Goal: Contribute content: Add original content to the website for others to see

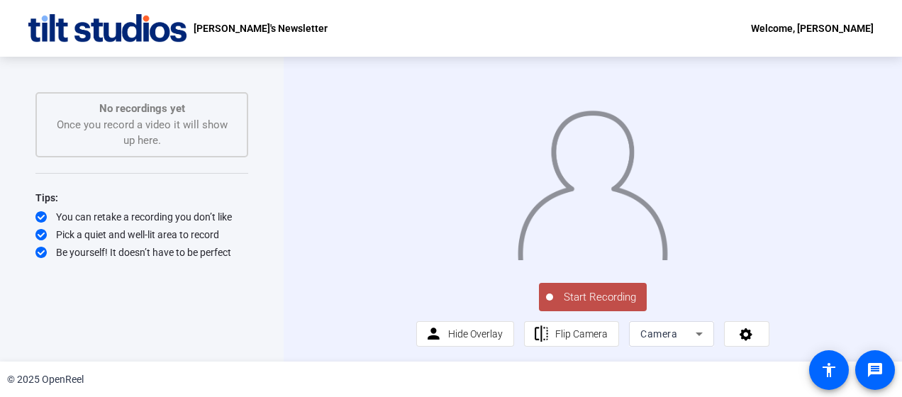
click at [709, 348] on div "Start Recording person Hide Overlay flip Flip Camera Camera" at bounding box center [592, 314] width 353 height 67
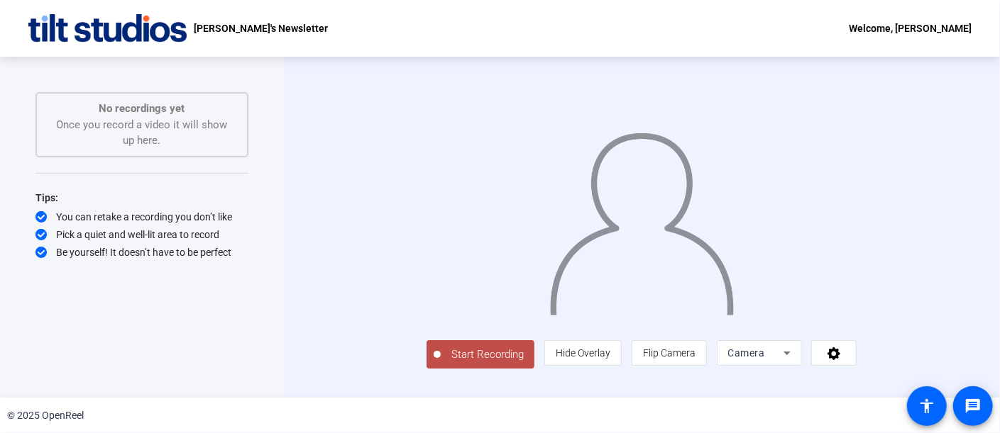
click at [241, 208] on div "Tips: You can retake a recording you don’t like Pick a quiet and well-lit area …" at bounding box center [141, 224] width 213 height 70
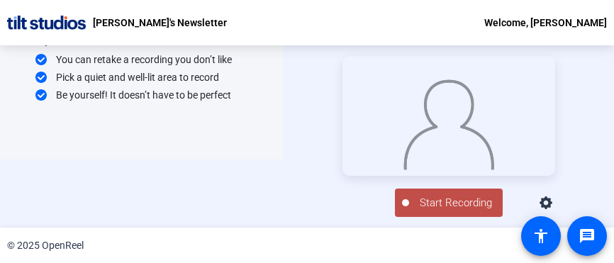
scroll to position [75, 0]
click at [219, 181] on div "Start Recording No recordings yet Once you record a video it will show up here.…" at bounding box center [307, 136] width 614 height 182
click at [443, 208] on span "Start Recording" at bounding box center [456, 203] width 94 height 16
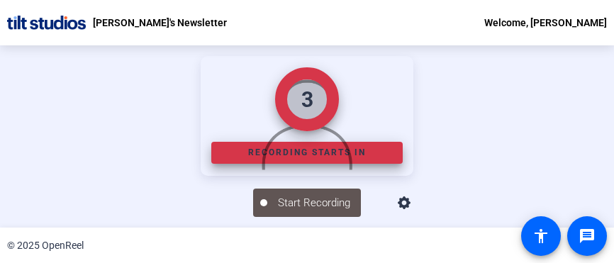
scroll to position [28, 0]
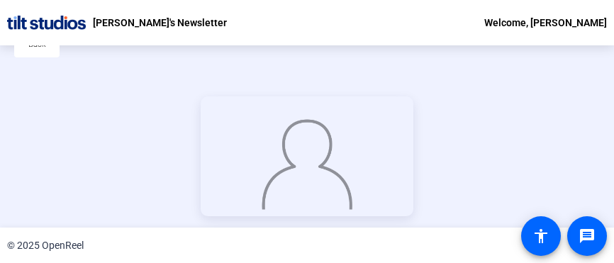
click at [592, 93] on div "Stop Recording 00:00:07 person Hide Overlay flip Flip Camera Camera" at bounding box center [307, 177] width 614 height 182
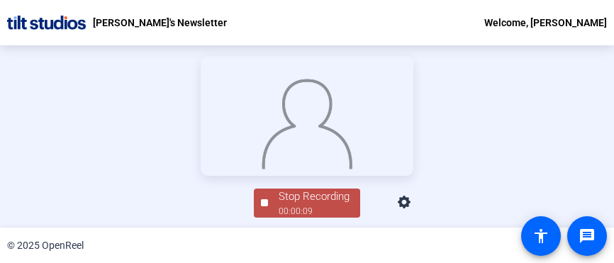
scroll to position [143, 0]
click at [261, 206] on div at bounding box center [264, 202] width 7 height 7
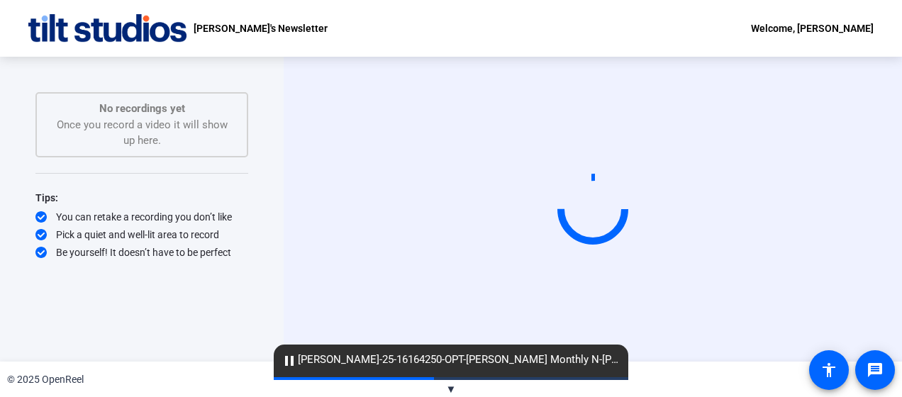
scroll to position [0, 0]
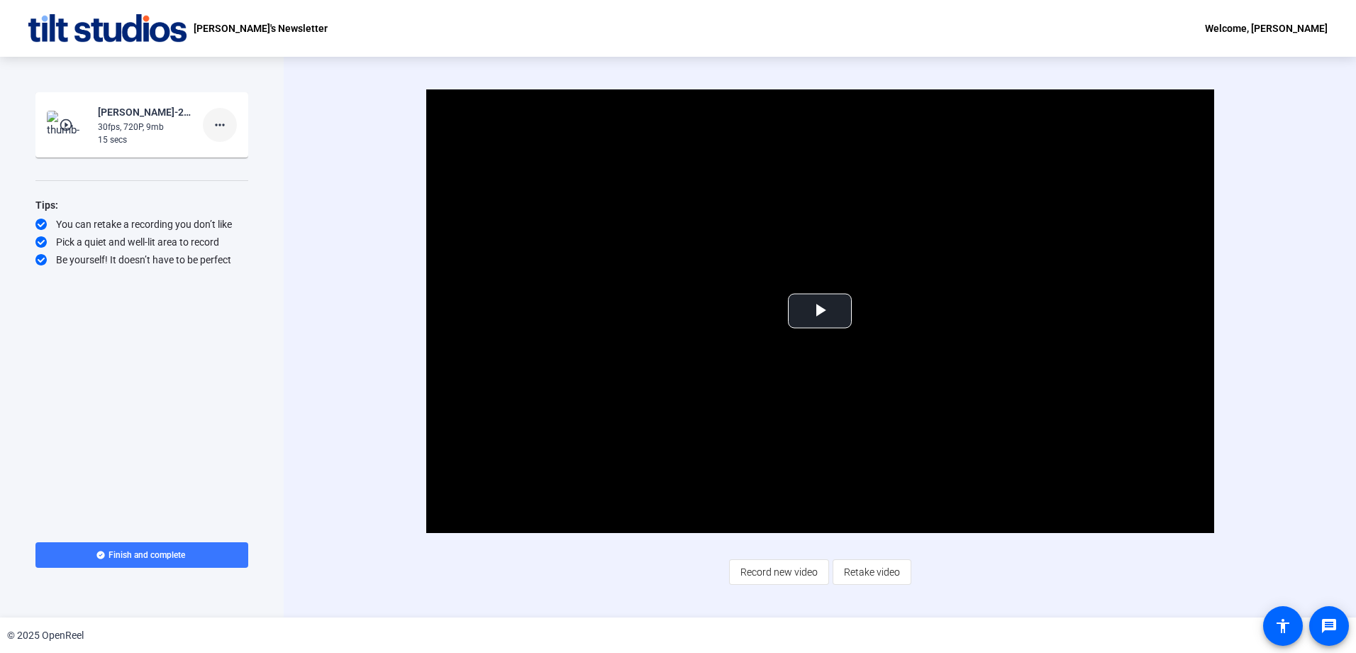
click at [220, 123] on mat-icon "more_horiz" at bounding box center [219, 124] width 17 height 17
click at [221, 154] on span "Delete clip" at bounding box center [242, 154] width 57 height 17
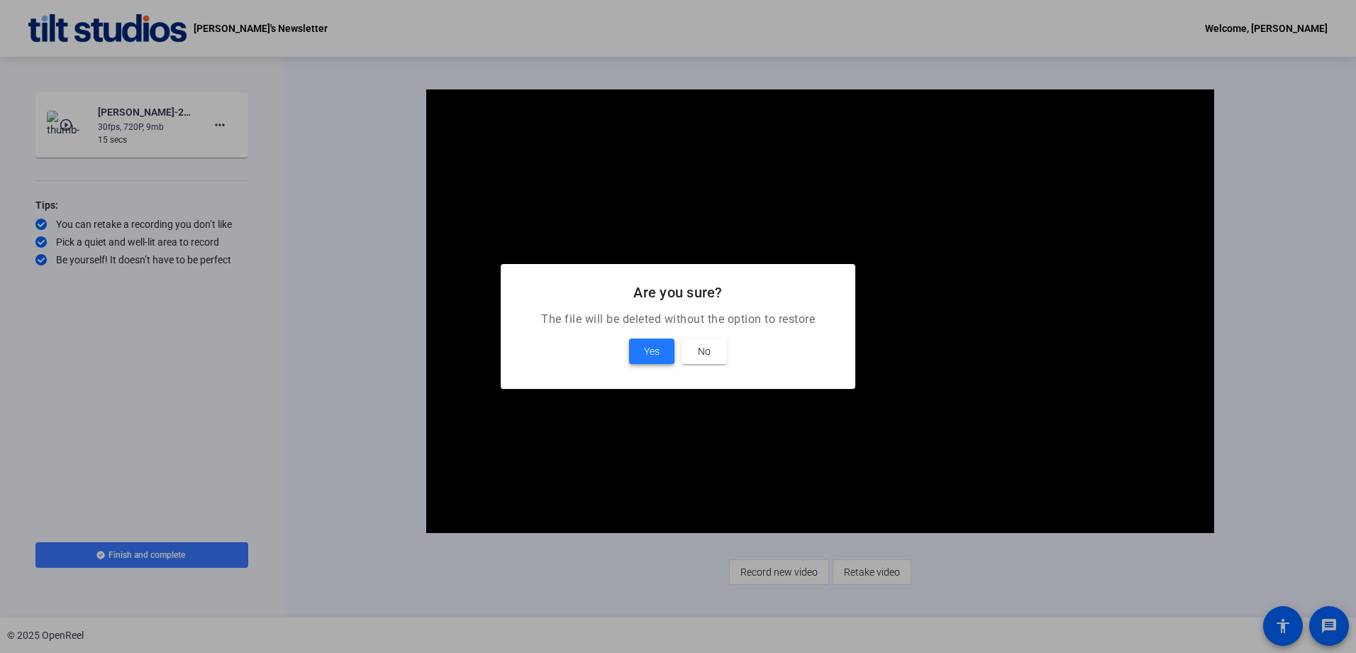
click at [639, 349] on span at bounding box center [651, 351] width 45 height 34
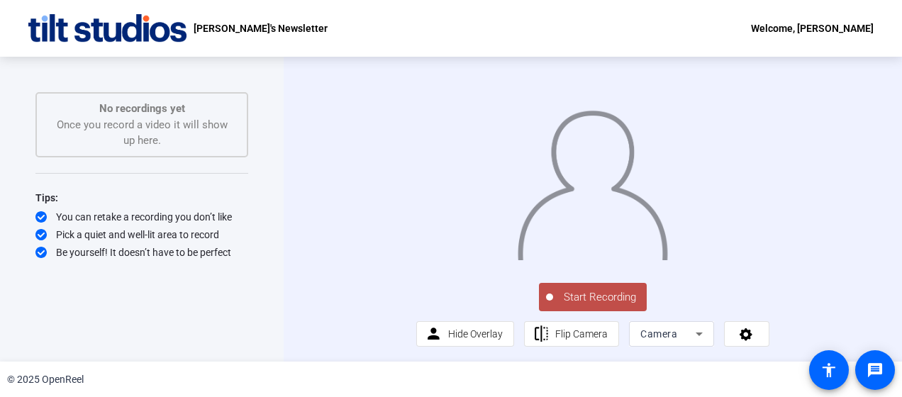
click at [609, 306] on span "Start Recording" at bounding box center [600, 297] width 94 height 16
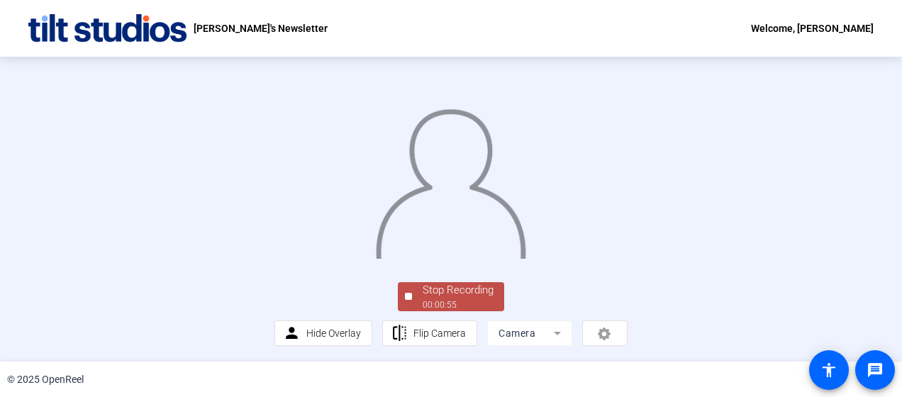
scroll to position [116, 0]
click at [472, 295] on div "Stop Recording" at bounding box center [458, 290] width 71 height 16
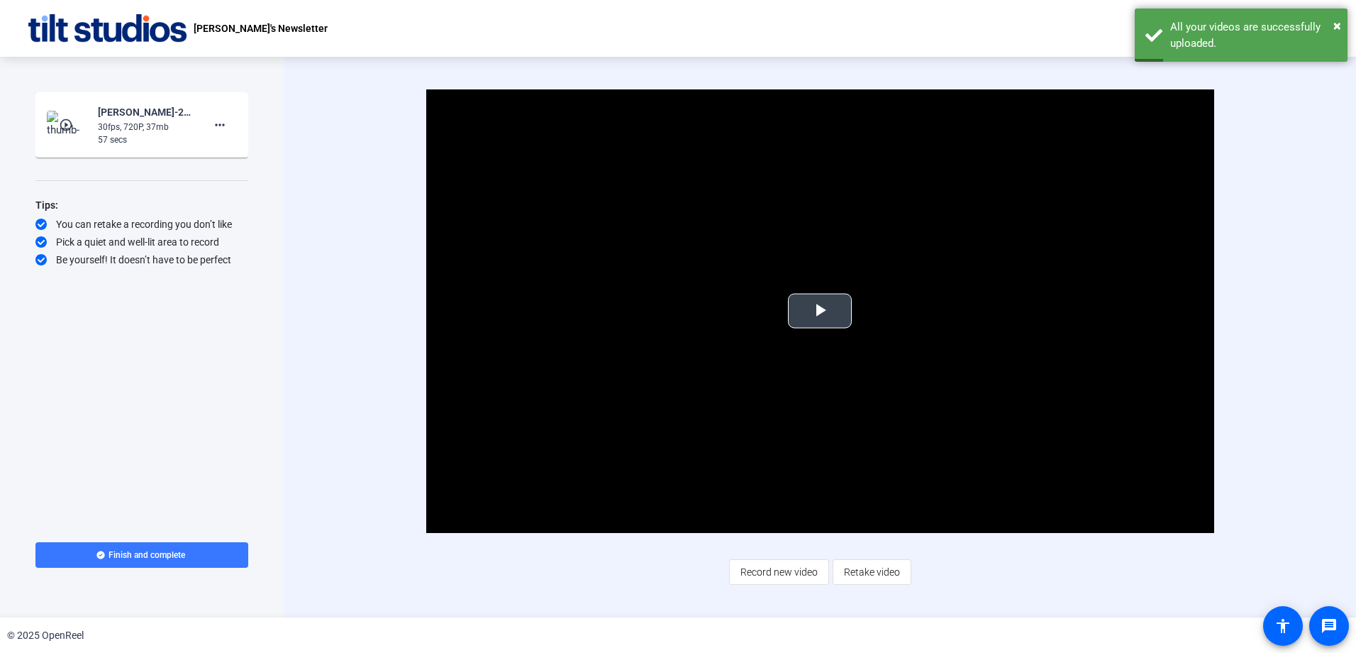
click at [820, 311] on span "Video Player" at bounding box center [820, 311] width 0 height 0
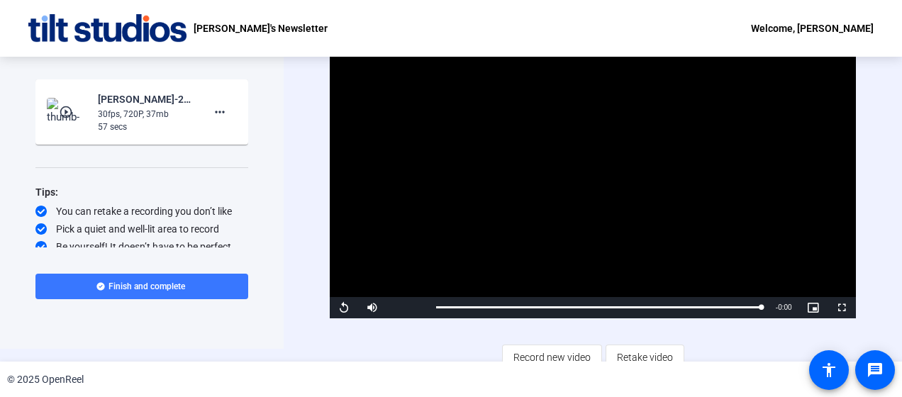
scroll to position [24, 0]
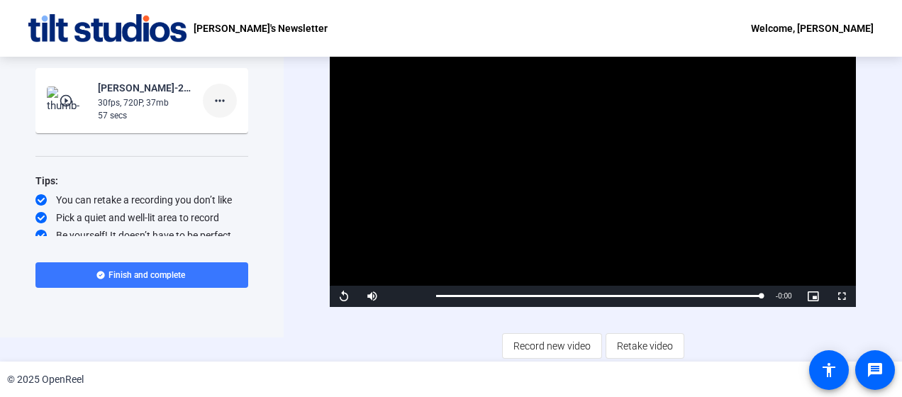
click at [216, 104] on mat-icon "more_horiz" at bounding box center [219, 100] width 17 height 17
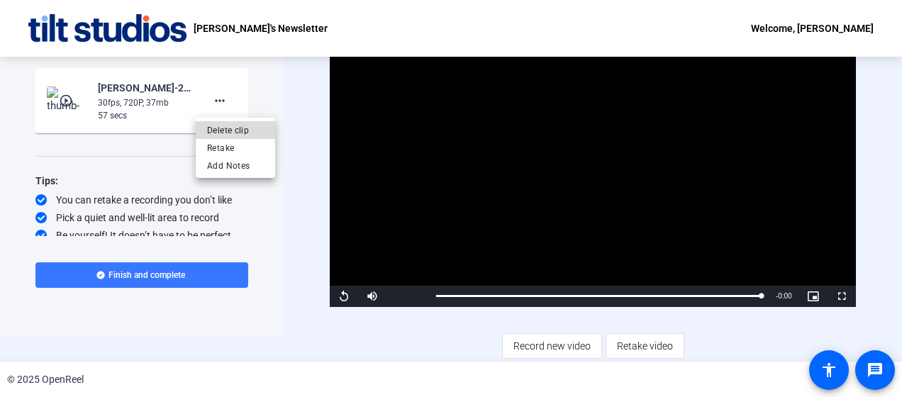
click at [230, 128] on span "Delete clip" at bounding box center [235, 130] width 57 height 17
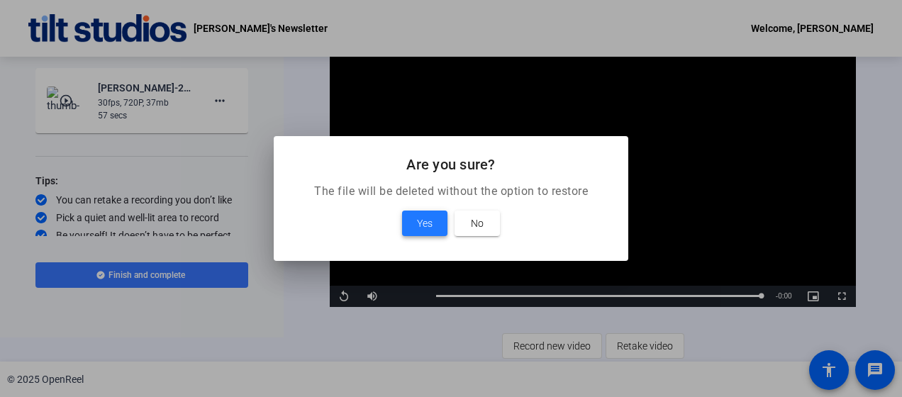
click at [414, 220] on span at bounding box center [424, 223] width 45 height 34
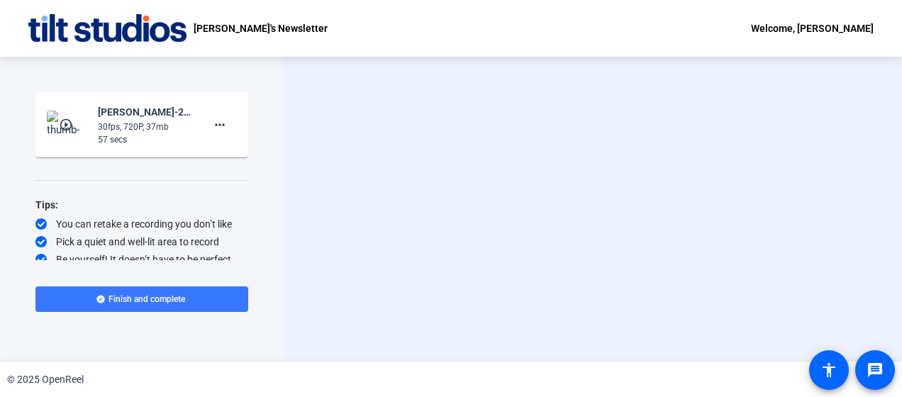
scroll to position [0, 0]
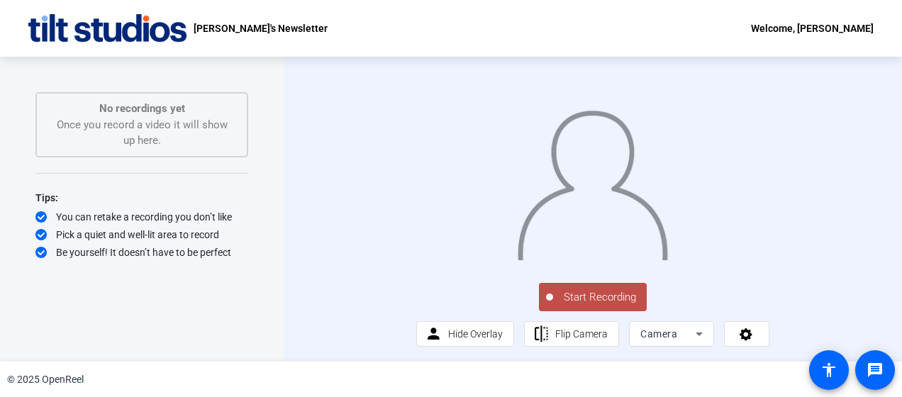
click at [745, 385] on div "© 2025 OpenReel" at bounding box center [451, 379] width 902 height 35
click at [417, 348] on div "Start Recording person Hide Overlay flip Flip Camera Camera" at bounding box center [592, 314] width 353 height 67
click at [574, 306] on span "Start Recording" at bounding box center [600, 297] width 94 height 16
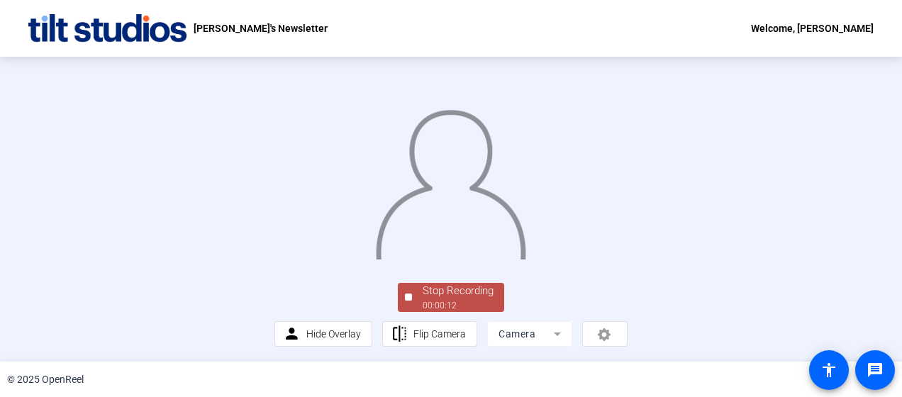
drag, startPoint x: 800, startPoint y: 150, endPoint x: 753, endPoint y: 157, distance: 46.8
click at [628, 150] on div at bounding box center [451, 171] width 353 height 199
click at [450, 299] on div "00:00:14" at bounding box center [458, 305] width 71 height 13
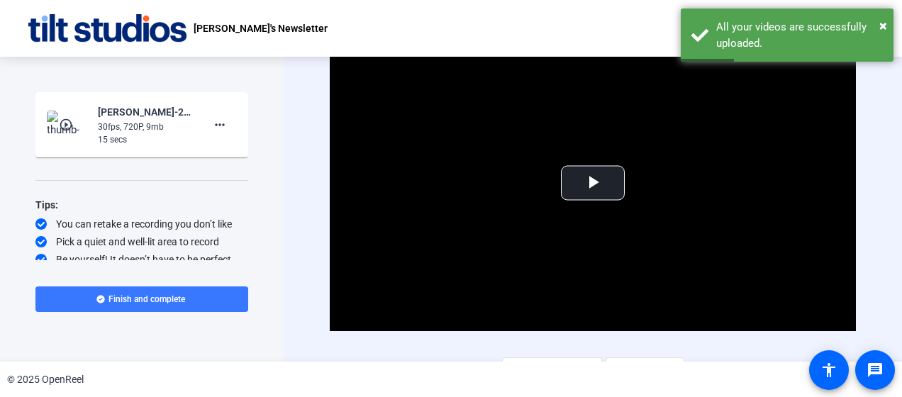
click at [305, 345] on div "Video Player is loading. Play Video Play Mute Current Time 0:00 / Duration 0:14…" at bounding box center [593, 209] width 619 height 305
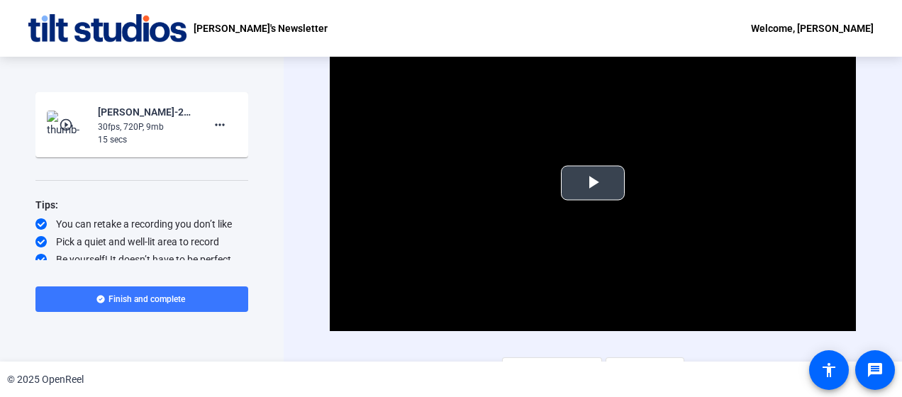
click at [593, 183] on span "Video Player" at bounding box center [593, 183] width 0 height 0
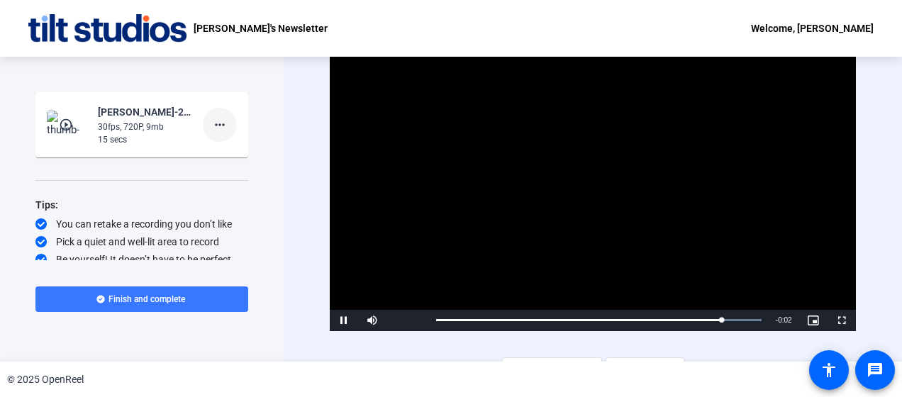
click at [219, 126] on mat-icon "more_horiz" at bounding box center [219, 124] width 17 height 17
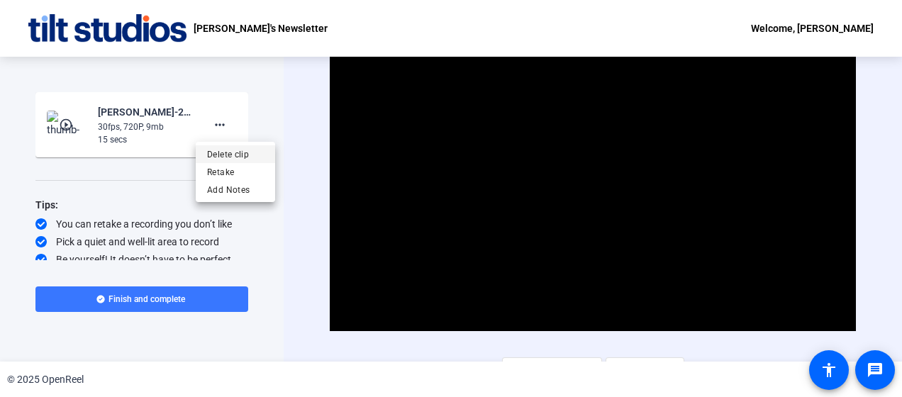
click at [225, 153] on span "Delete clip" at bounding box center [235, 154] width 57 height 17
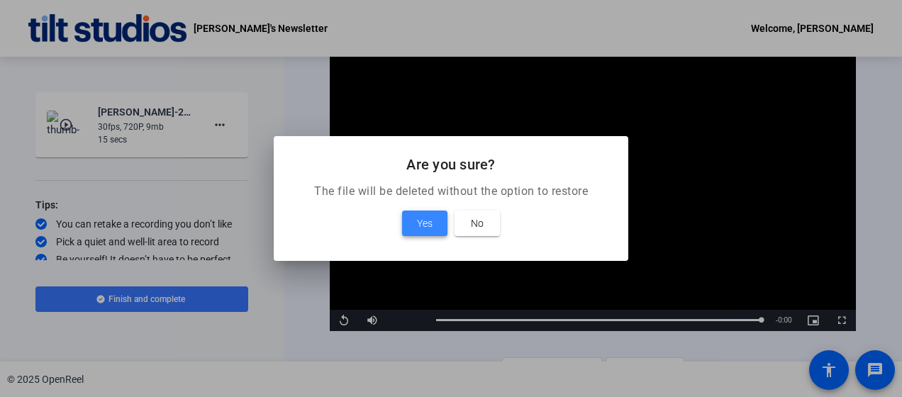
click at [424, 226] on span "Yes" at bounding box center [425, 223] width 16 height 17
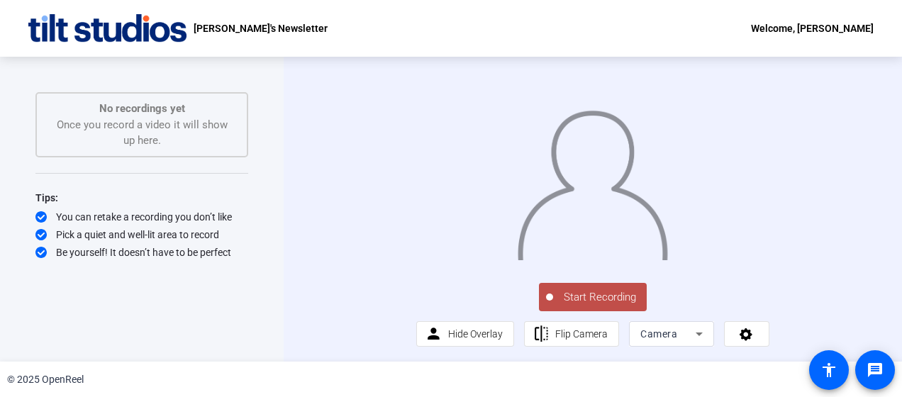
click at [434, 335] on div "Start Recording person Hide Overlay flip Flip Camera Camera" at bounding box center [592, 314] width 353 height 67
click at [588, 306] on span "Start Recording" at bounding box center [600, 297] width 94 height 16
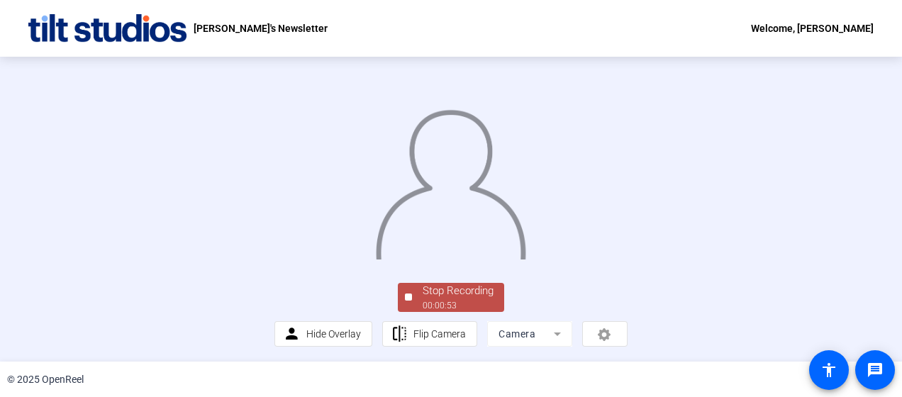
click at [482, 260] on img at bounding box center [451, 180] width 153 height 159
click at [451, 291] on div "Stop Recording" at bounding box center [458, 290] width 71 height 16
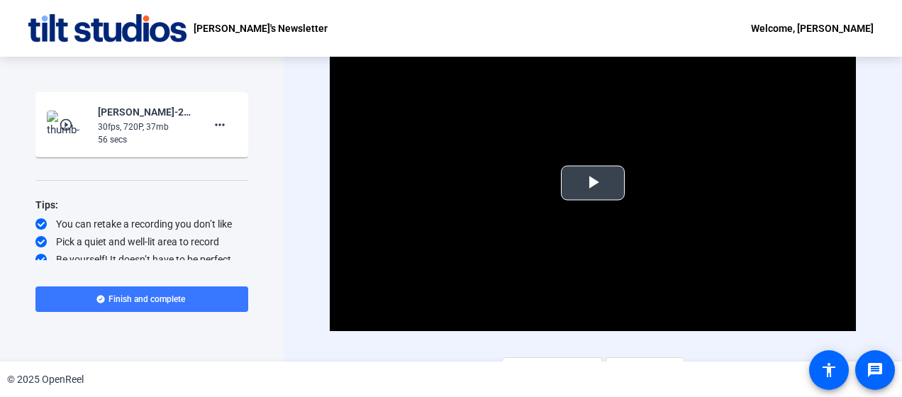
click at [593, 183] on span "Video Player" at bounding box center [593, 183] width 0 height 0
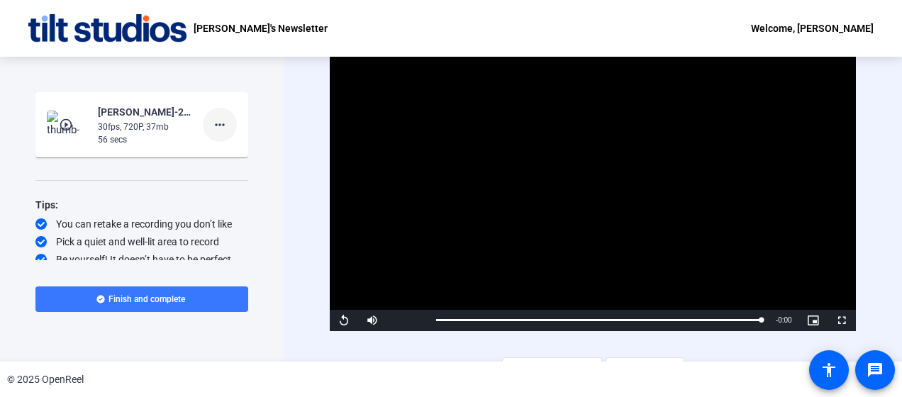
click at [212, 126] on mat-icon "more_horiz" at bounding box center [219, 124] width 17 height 17
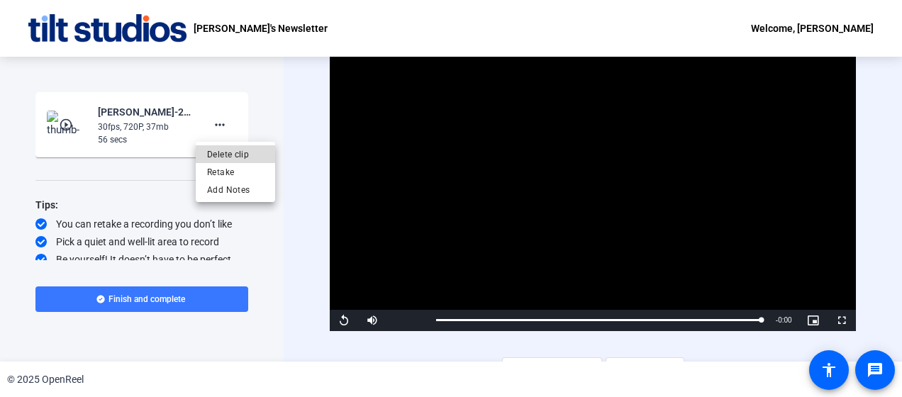
click at [221, 150] on span "Delete clip" at bounding box center [235, 154] width 57 height 17
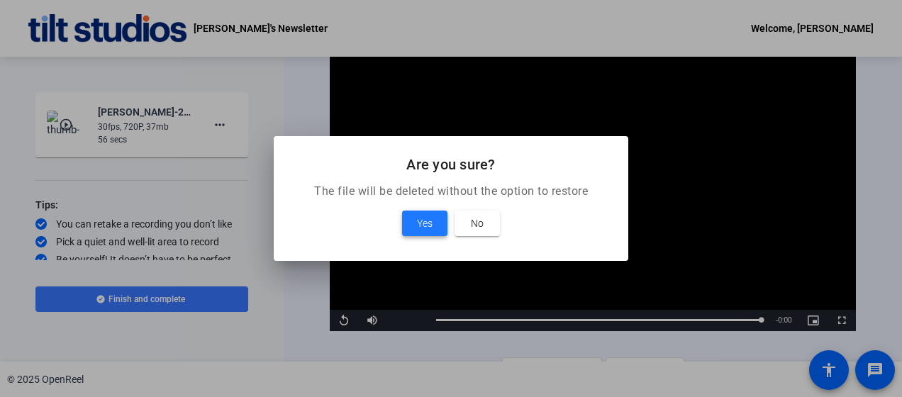
click at [423, 226] on span "Yes" at bounding box center [425, 223] width 16 height 17
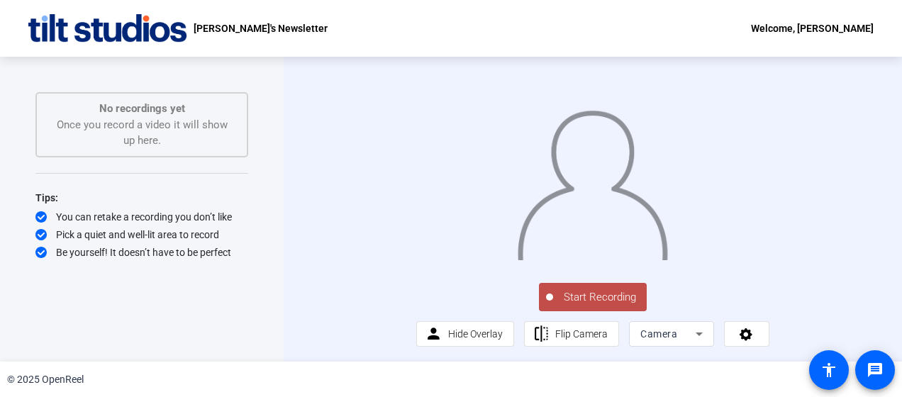
click at [740, 346] on div "Start Recording person Hide Overlay flip Flip Camera Camera" at bounding box center [592, 314] width 353 height 67
click at [675, 334] on div "Start Recording person Hide Overlay flip Flip Camera Camera" at bounding box center [592, 314] width 353 height 67
click at [602, 306] on span "Start Recording" at bounding box center [600, 297] width 94 height 16
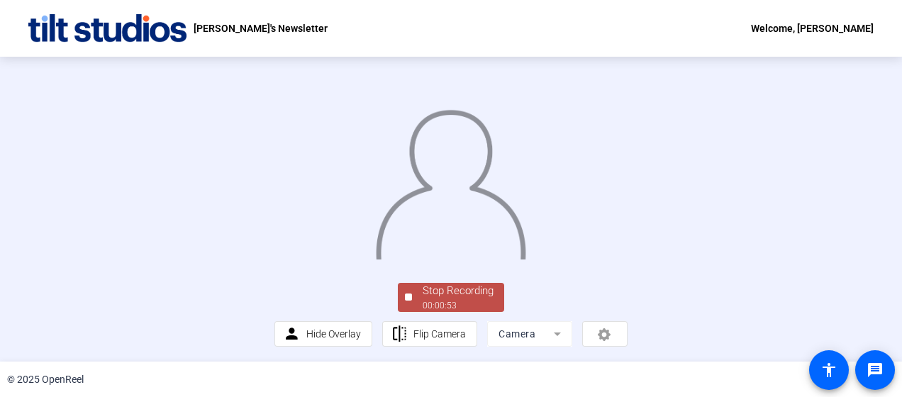
click at [628, 150] on div at bounding box center [451, 171] width 353 height 199
click at [464, 304] on div "00:00:54" at bounding box center [458, 305] width 71 height 13
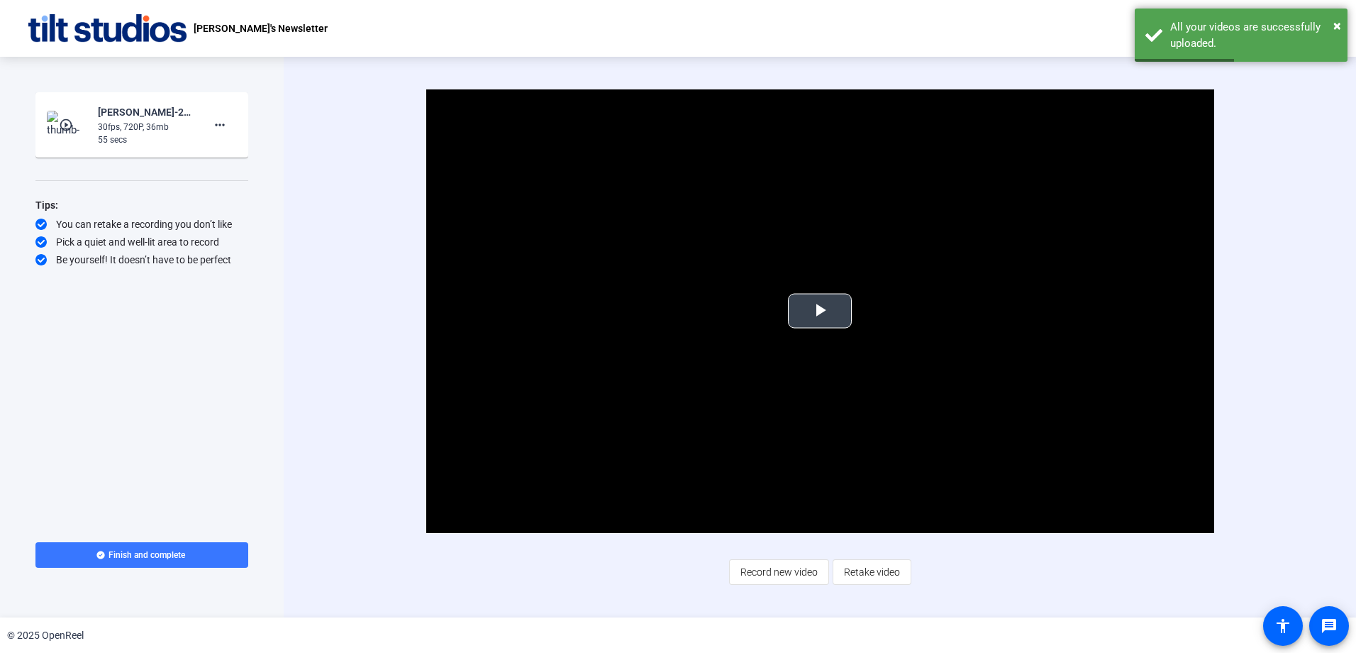
click at [820, 311] on span "Video Player" at bounding box center [820, 311] width 0 height 0
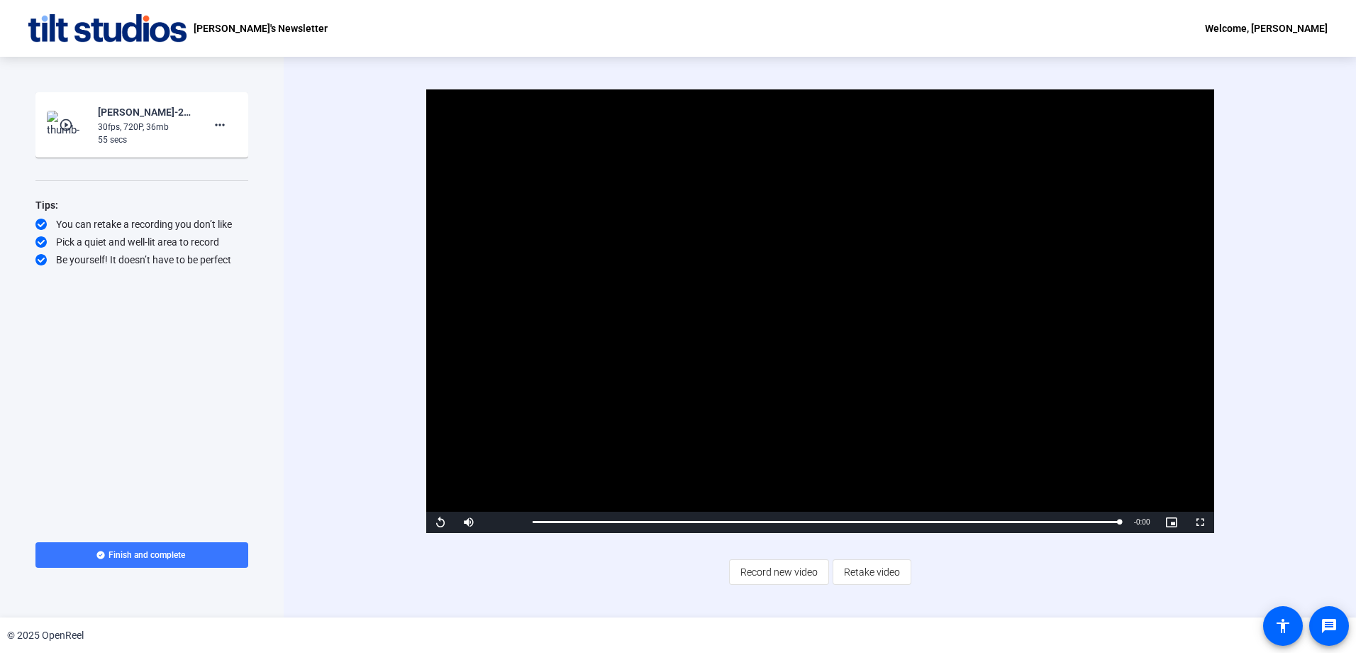
click at [757, 252] on video "Video Player" at bounding box center [820, 310] width 788 height 443
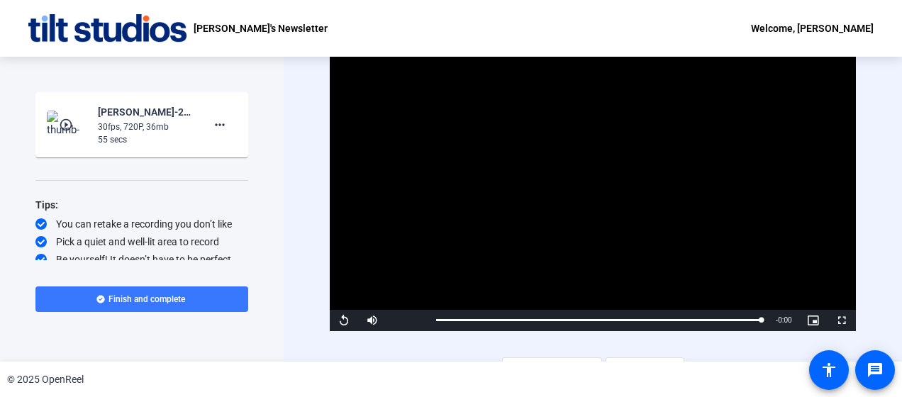
click at [702, 379] on div "© 2025 OpenReel" at bounding box center [451, 379] width 902 height 35
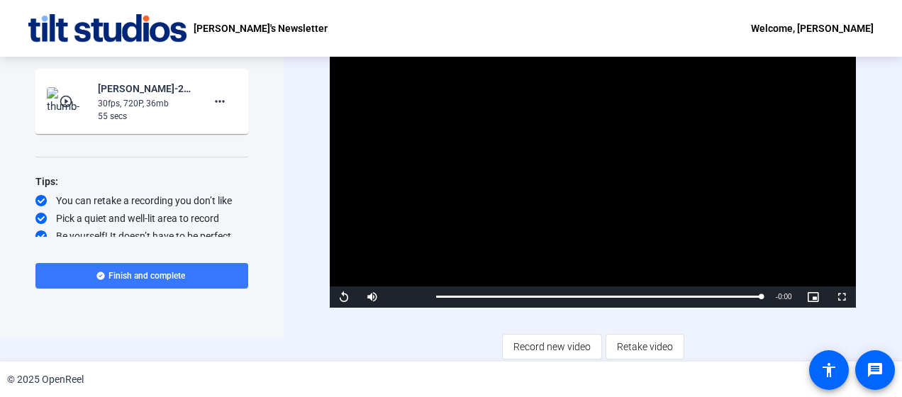
scroll to position [24, 0]
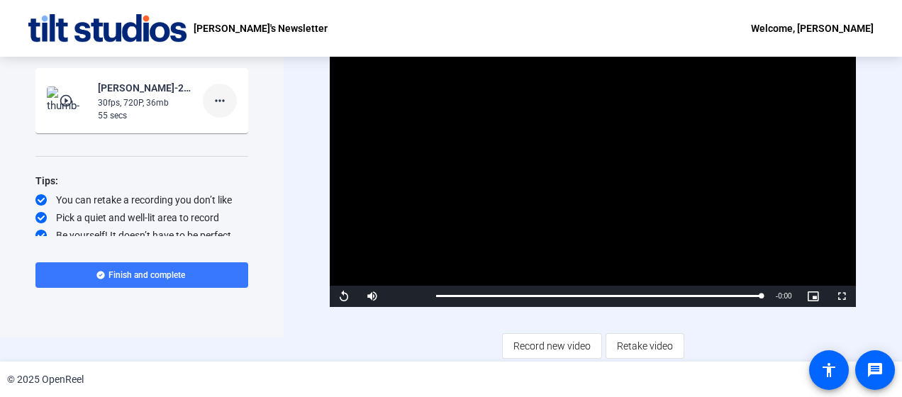
click at [214, 99] on mat-icon "more_horiz" at bounding box center [219, 100] width 17 height 17
click at [241, 129] on span "Delete clip" at bounding box center [235, 130] width 57 height 17
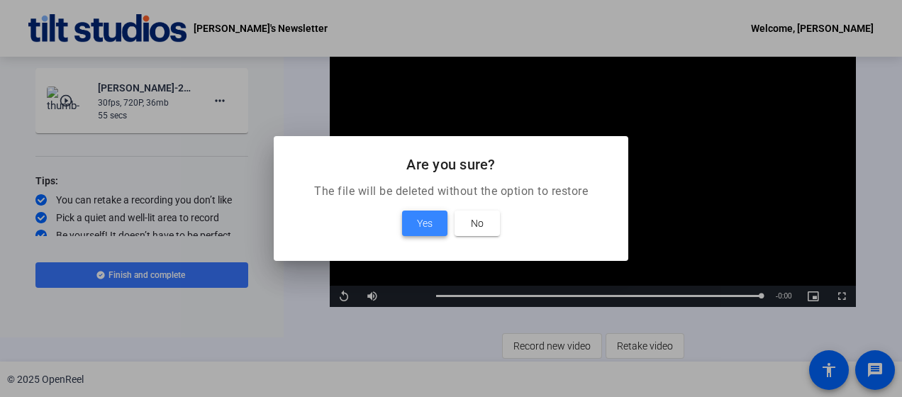
click at [409, 223] on span at bounding box center [424, 223] width 45 height 34
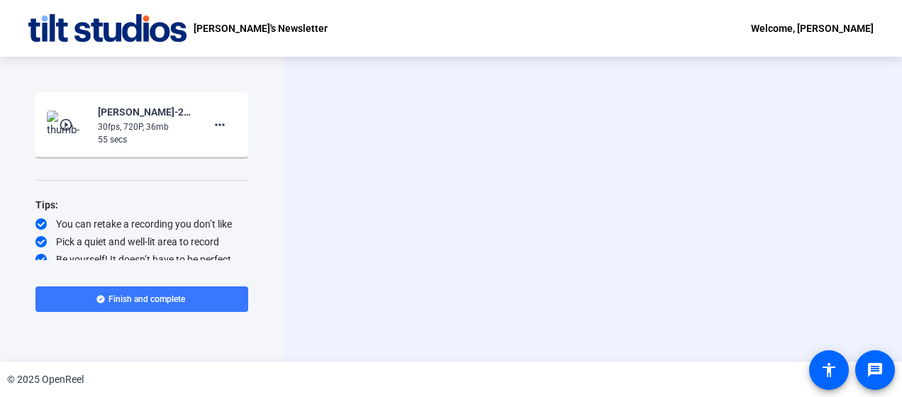
scroll to position [0, 0]
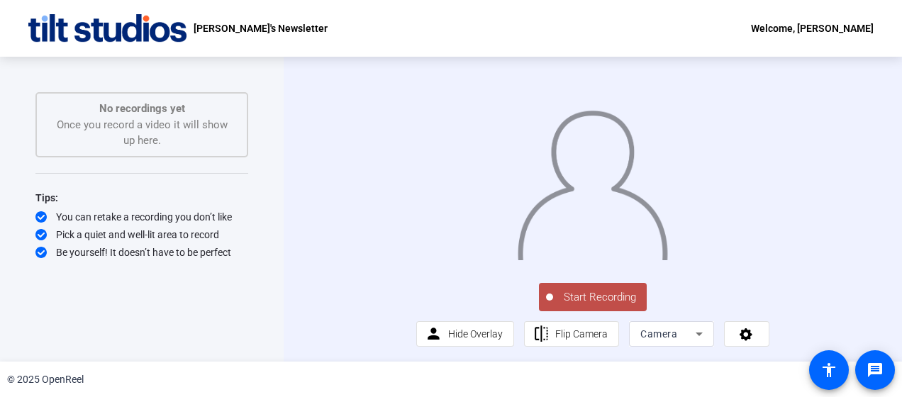
click at [638, 306] on span "Start Recording" at bounding box center [600, 297] width 94 height 16
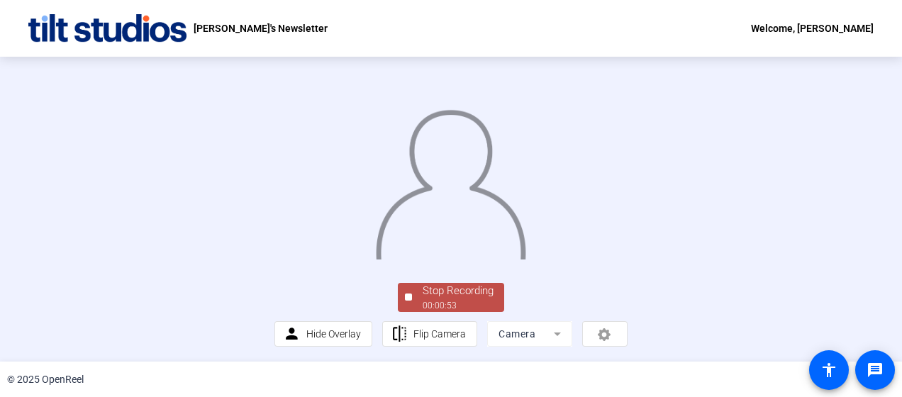
click at [628, 145] on div at bounding box center [451, 171] width 353 height 199
click at [470, 291] on div "Stop Recording" at bounding box center [458, 290] width 71 height 16
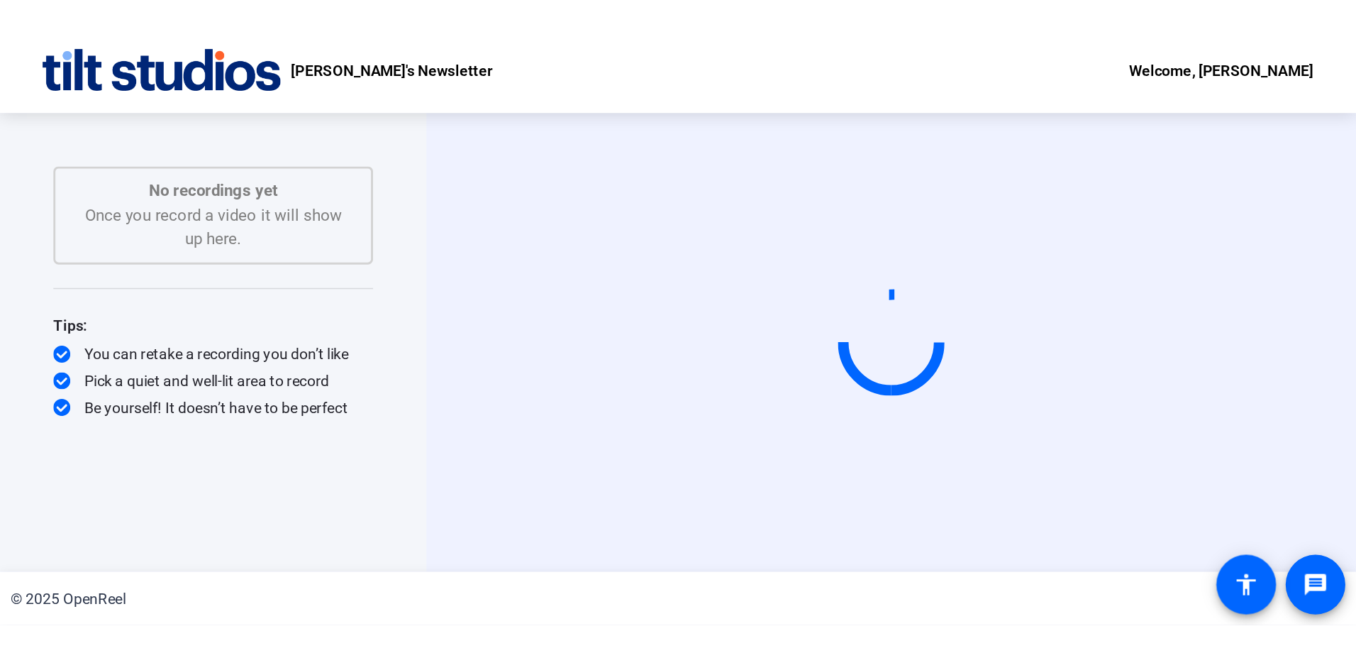
scroll to position [0, 0]
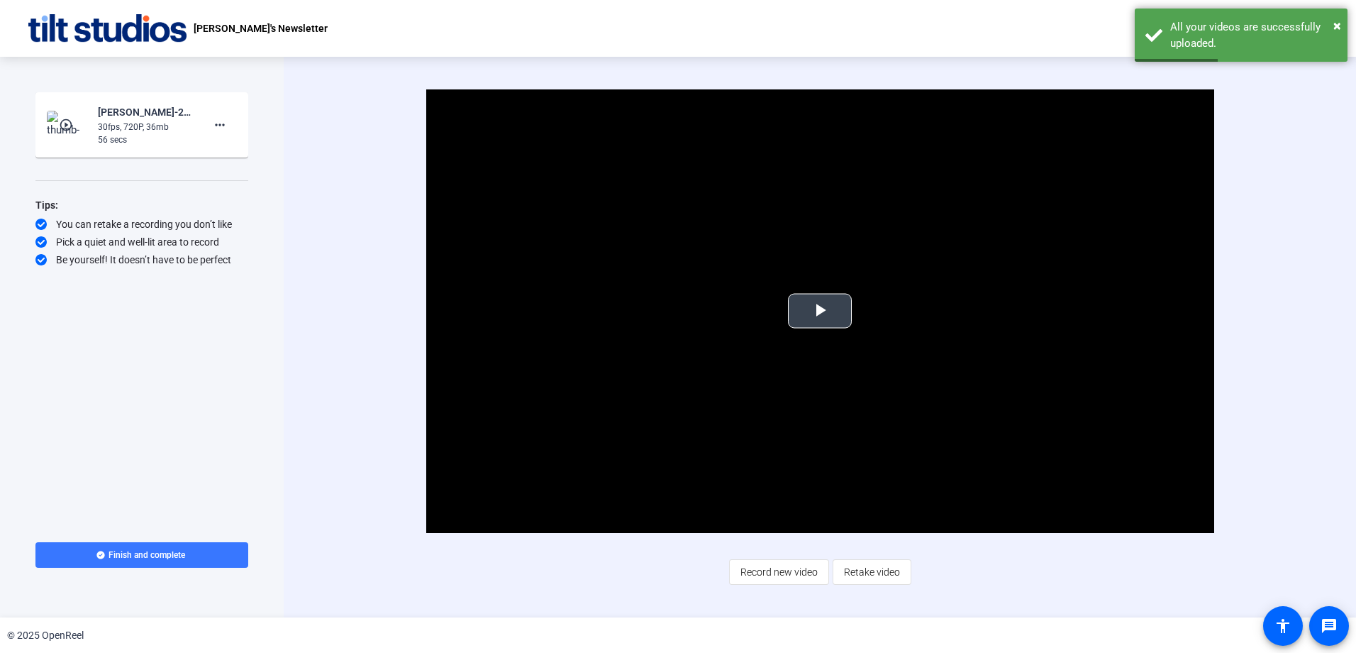
click at [820, 311] on span "Video Player" at bounding box center [820, 311] width 0 height 0
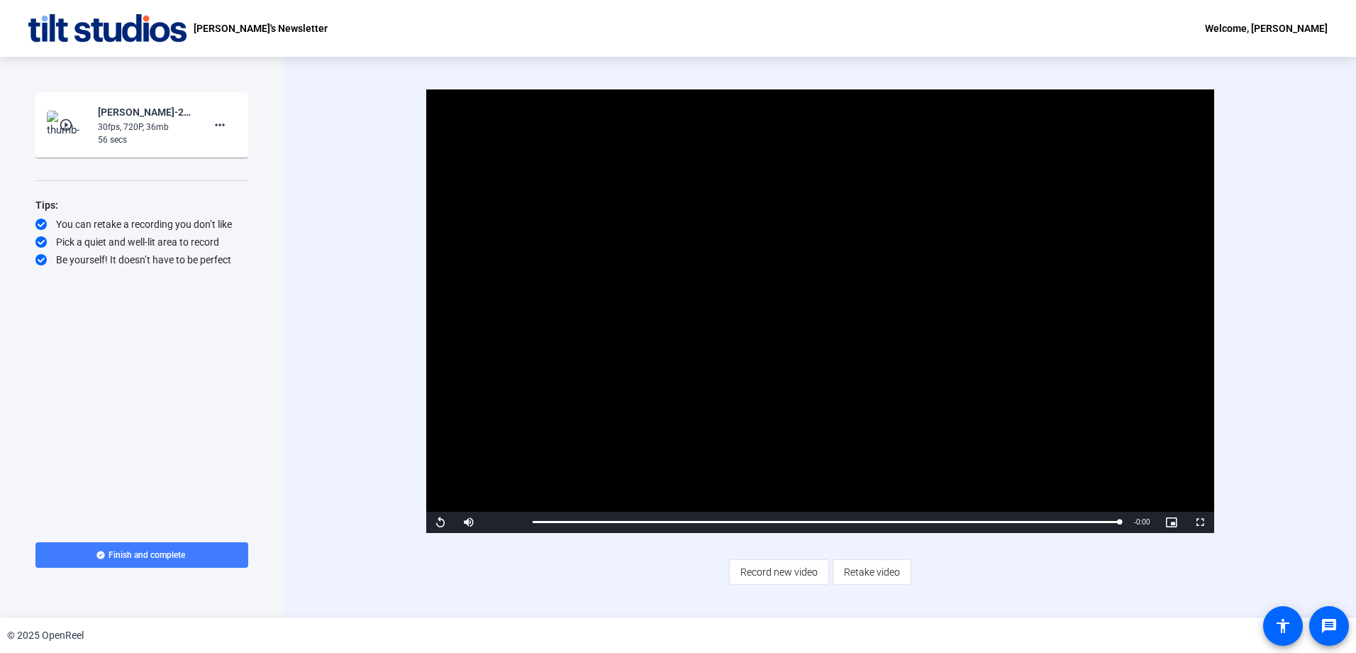
click at [112, 397] on span "Finish and complete" at bounding box center [147, 554] width 77 height 11
